Goal: Ask a question

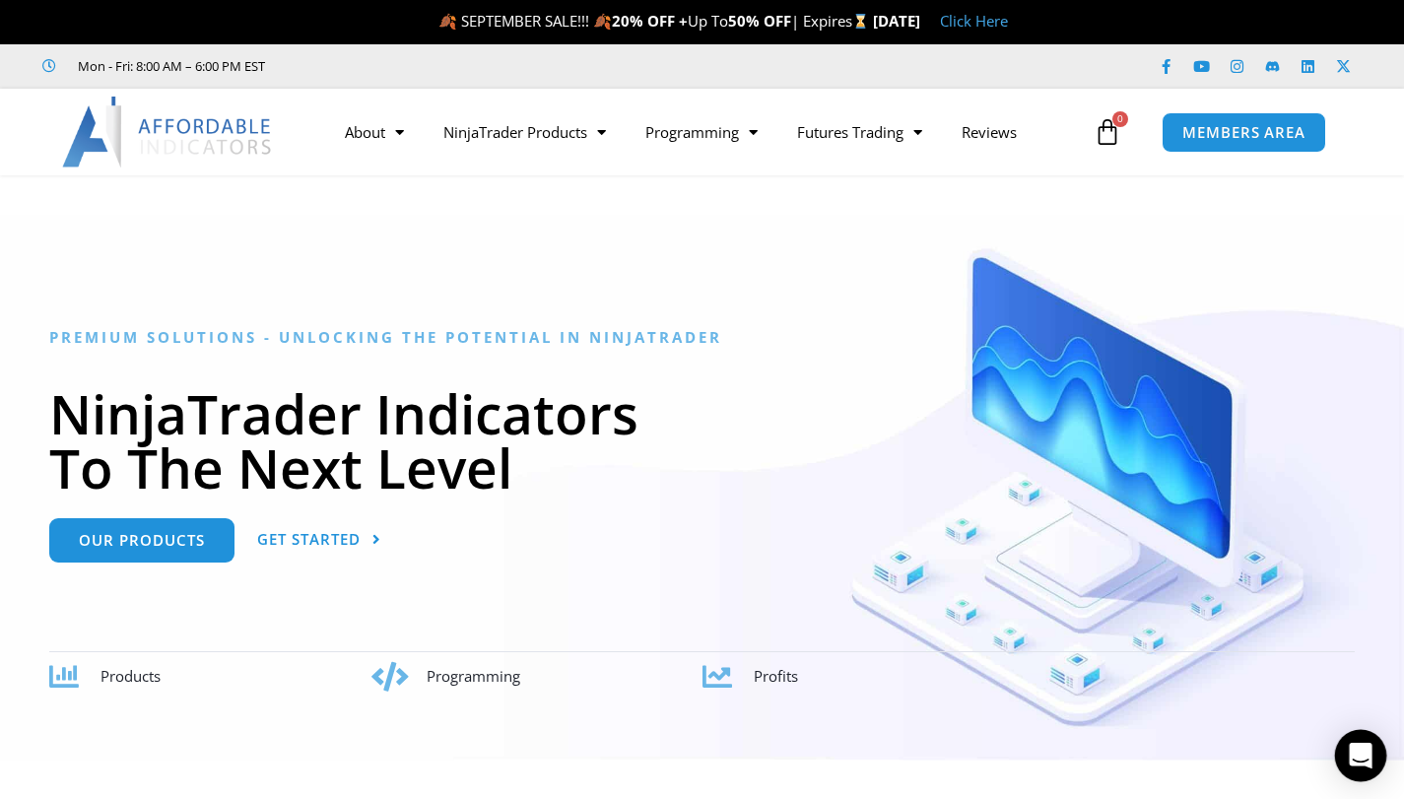
click at [1361, 758] on icon "Open Intercom Messenger" at bounding box center [1359, 756] width 23 height 26
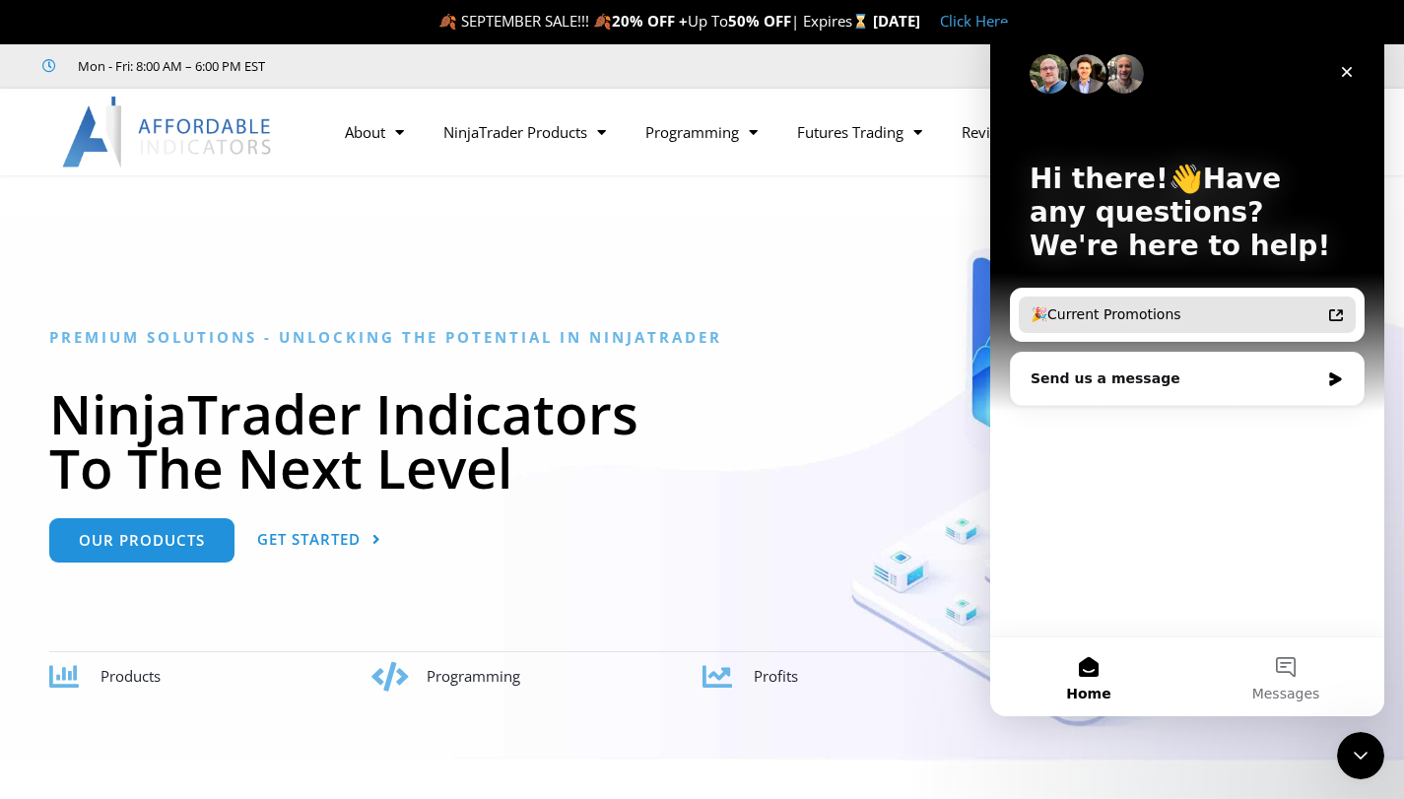
click at [1133, 308] on div "🎉Current Promotions" at bounding box center [1175, 314] width 290 height 21
click at [1140, 481] on div "Hi there!👋Have any questions? We're here to help! 🎉Current Promotions Send us a…" at bounding box center [1187, 330] width 394 height 614
click at [1131, 360] on div "Send us a message" at bounding box center [1187, 379] width 353 height 52
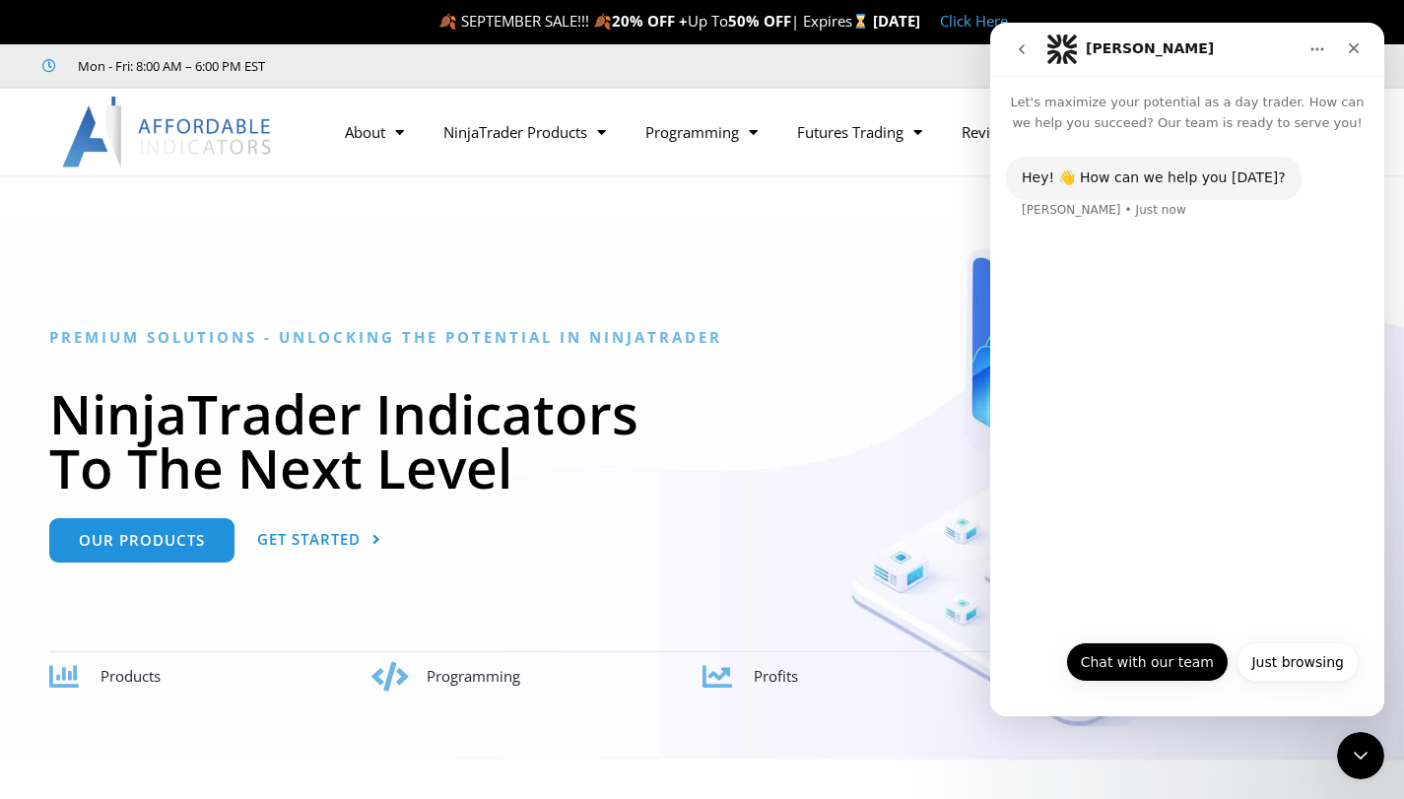
click at [1150, 673] on button "Chat with our team" at bounding box center [1147, 661] width 163 height 39
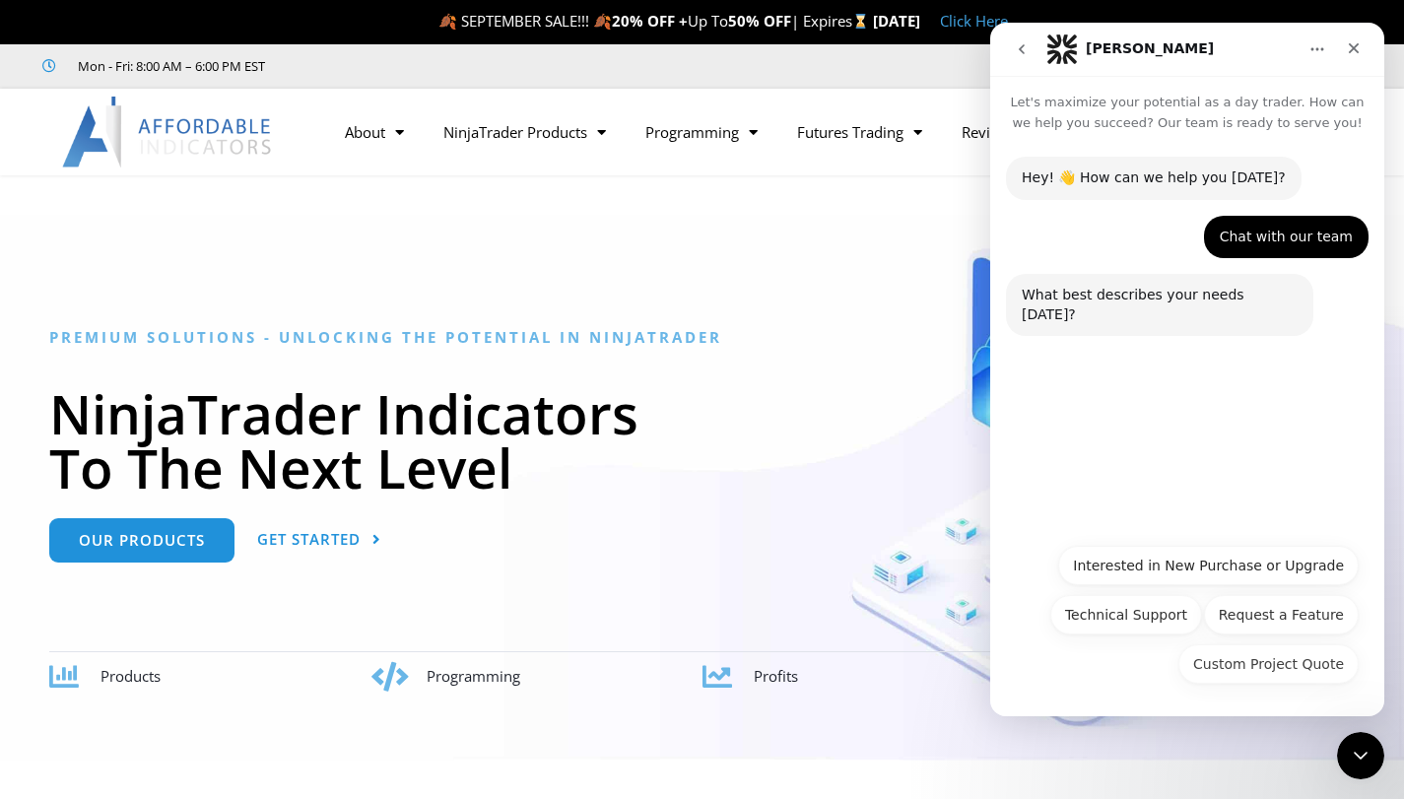
click at [1107, 663] on div "Custom Project Quote Interested in New Purchase or Upgrade Technical Support Re…" at bounding box center [1187, 620] width 343 height 148
click at [1177, 614] on button "Technical Support" at bounding box center [1126, 614] width 152 height 39
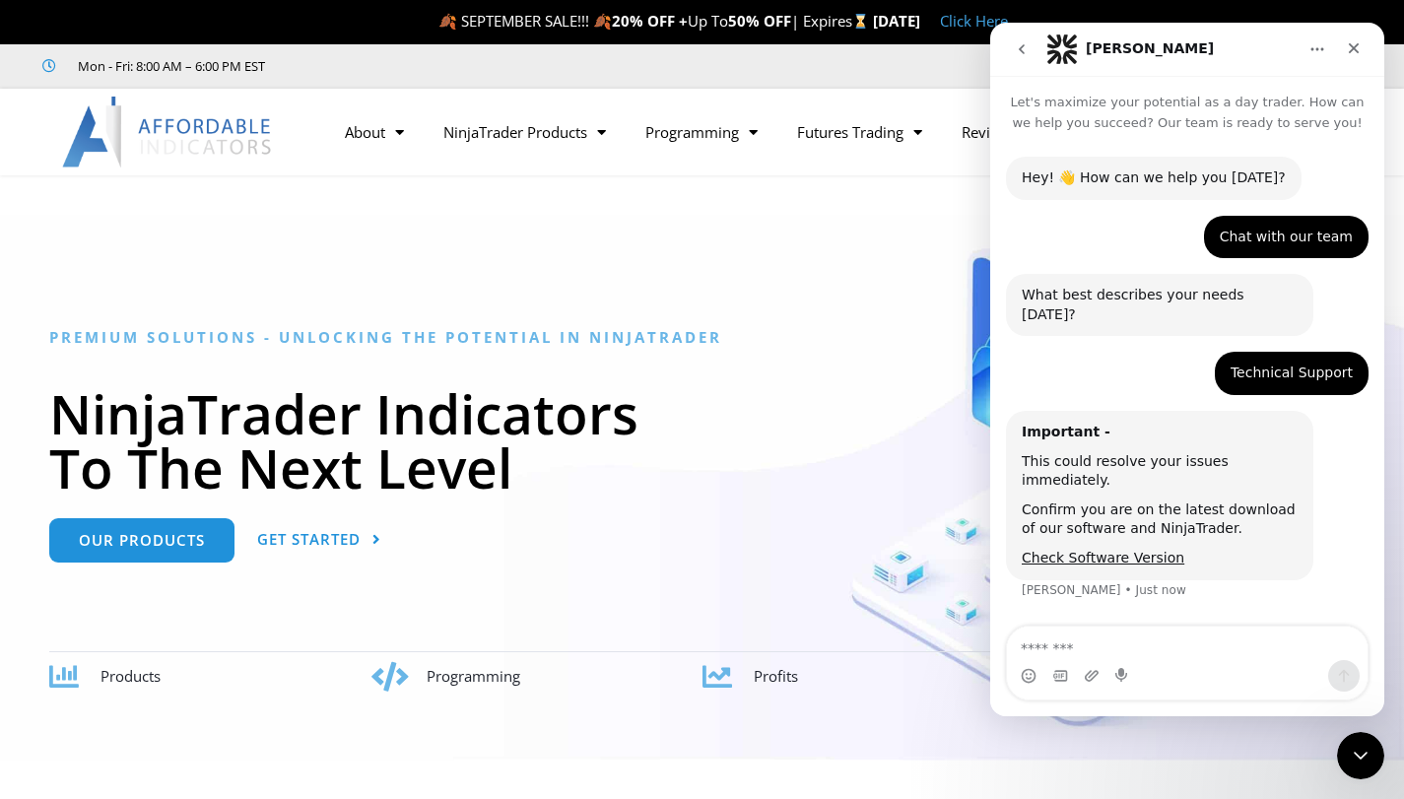
click at [1127, 649] on textarea "Message…" at bounding box center [1187, 642] width 361 height 33
click at [1118, 648] on textarea "Message…" at bounding box center [1187, 642] width 361 height 33
click at [1077, 634] on textarea "Message…" at bounding box center [1187, 642] width 361 height 33
click at [1361, 47] on div "Close" at bounding box center [1353, 48] width 35 height 35
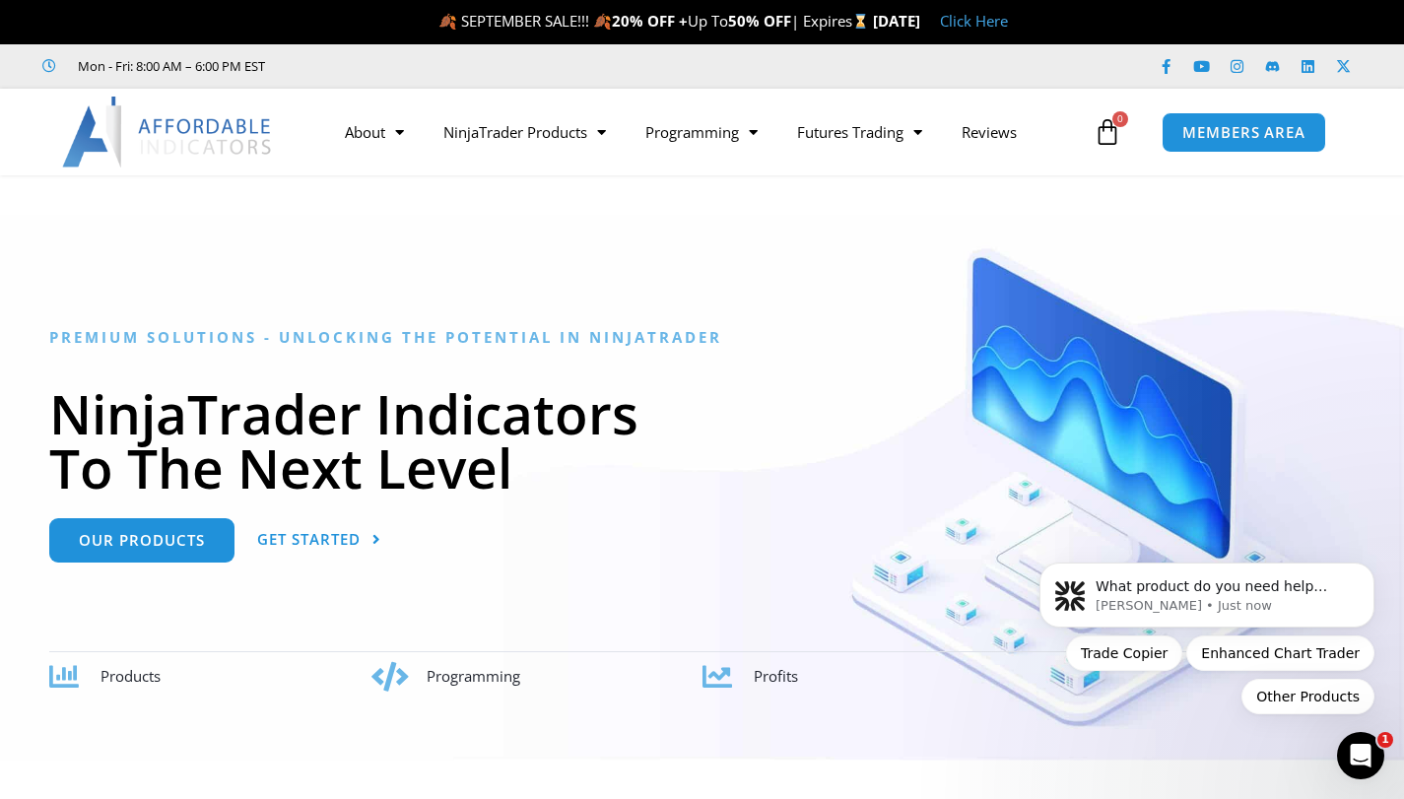
scroll to position [28, 0]
